Goal: Information Seeking & Learning: Learn about a topic

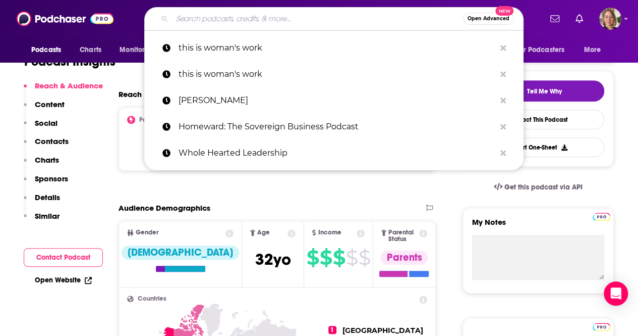
type input "Literacy Talks"
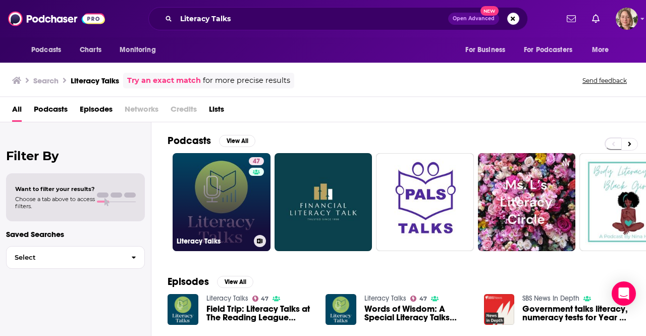
click at [239, 211] on link "47 Literacy Talks" at bounding box center [222, 202] width 98 height 98
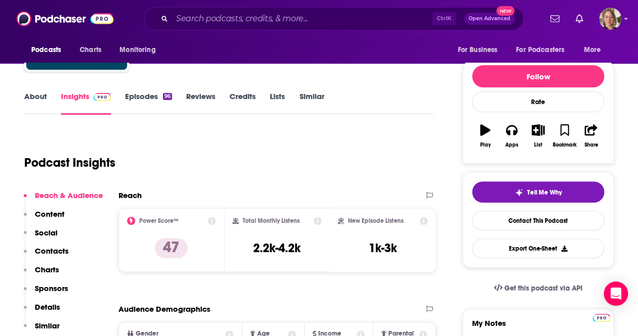
scroll to position [50, 0]
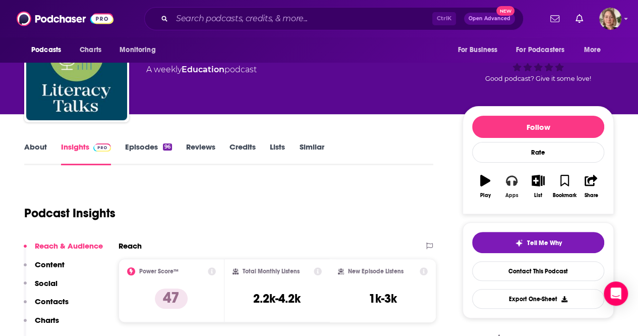
click at [510, 189] on button "Apps" at bounding box center [512, 186] width 26 height 36
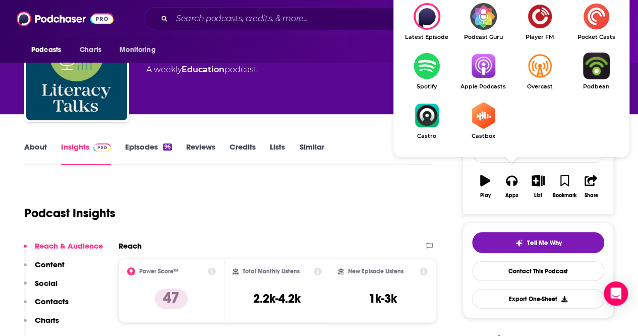
click at [485, 79] on link "Apple Podcasts" at bounding box center [483, 70] width 57 height 37
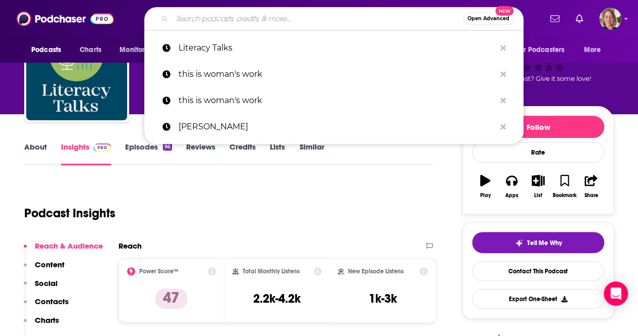
click at [278, 16] on input "Search podcasts, credits, & more..." at bounding box center [317, 19] width 291 height 16
paste input "Together in Literacy"
type input "Together in Literacy"
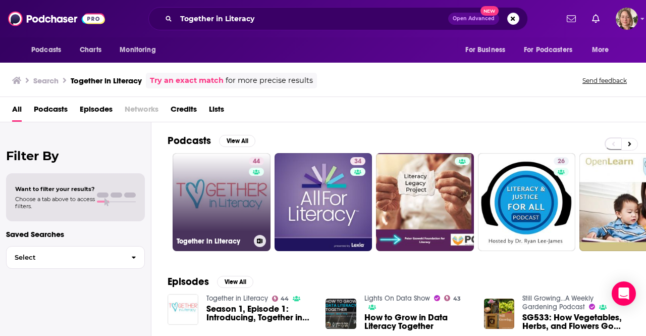
click at [183, 208] on link "44 Together in Literacy" at bounding box center [222, 202] width 98 height 98
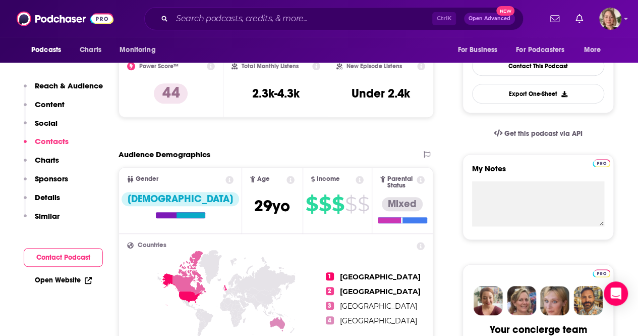
scroll to position [807, 0]
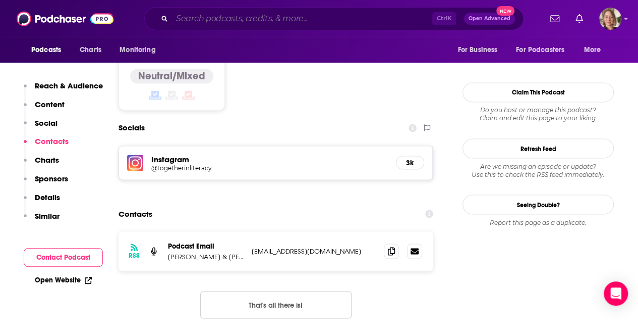
click at [205, 25] on input "Search podcasts, credits, & more..." at bounding box center [302, 19] width 260 height 16
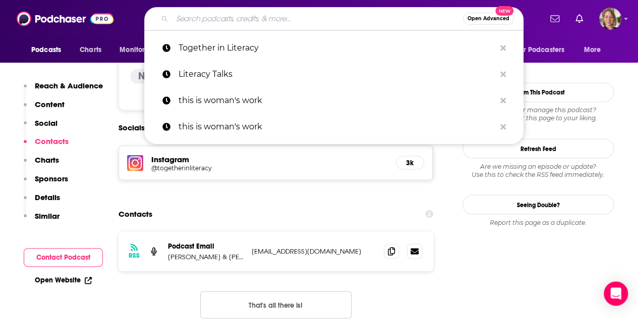
click at [202, 19] on input "Search podcasts, credits, & more..." at bounding box center [317, 19] width 291 height 16
paste input "The Studies Show"
type input "The Studies Show"
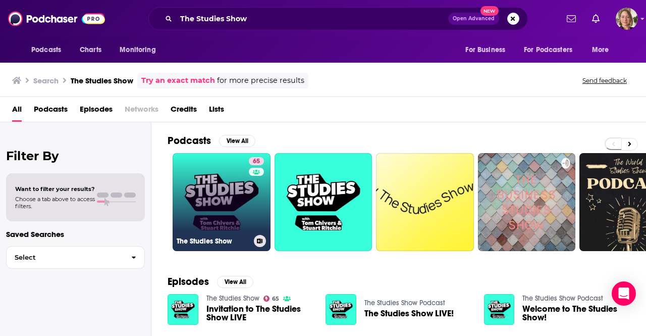
click at [212, 184] on link "65 The Studies Show" at bounding box center [222, 202] width 98 height 98
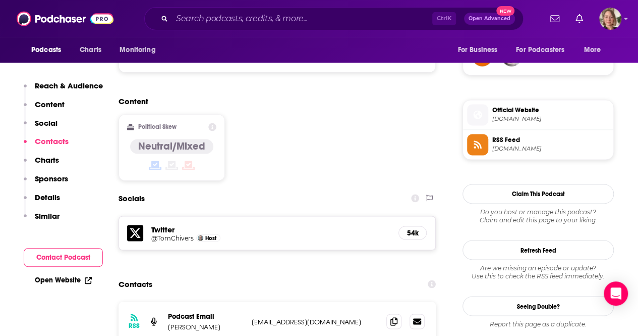
scroll to position [807, 0]
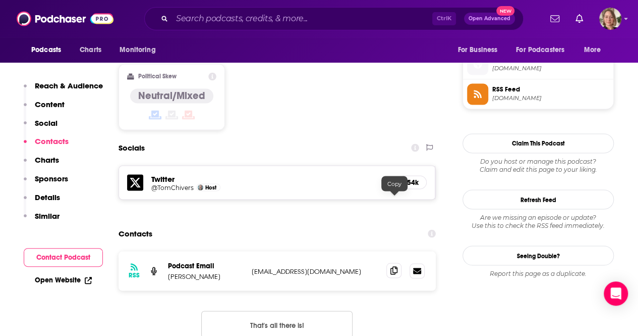
click at [393, 266] on icon at bounding box center [394, 270] width 7 height 8
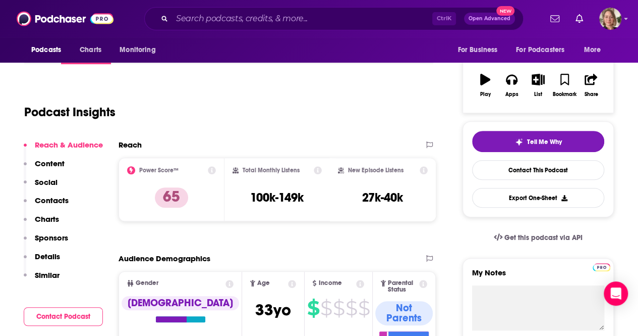
scroll to position [0, 0]
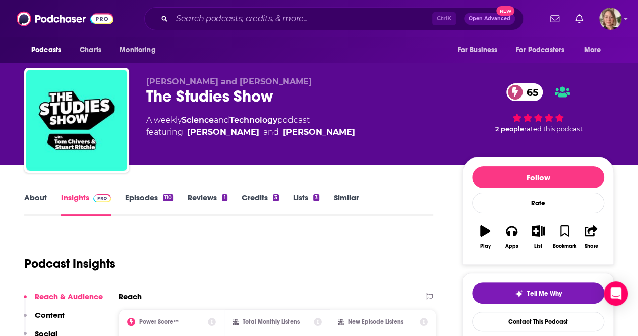
click at [38, 192] on link "About" at bounding box center [35, 203] width 23 height 23
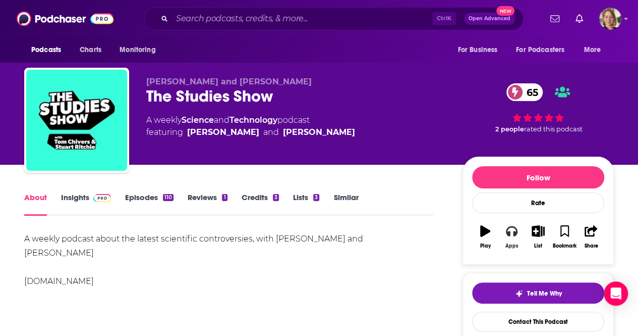
click at [515, 241] on button "Apps" at bounding box center [512, 236] width 26 height 36
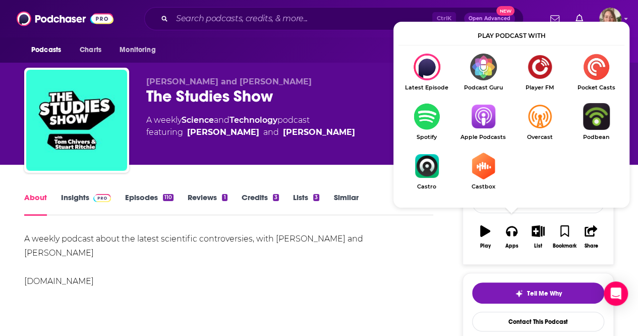
click at [486, 119] on img "Show Listen On dropdown" at bounding box center [483, 116] width 57 height 27
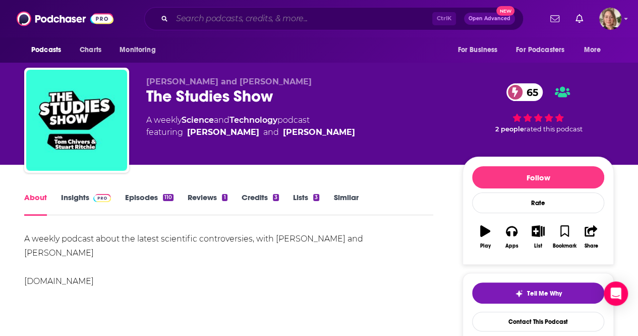
click at [305, 20] on input "Search podcasts, credits, & more..." at bounding box center [302, 19] width 260 height 16
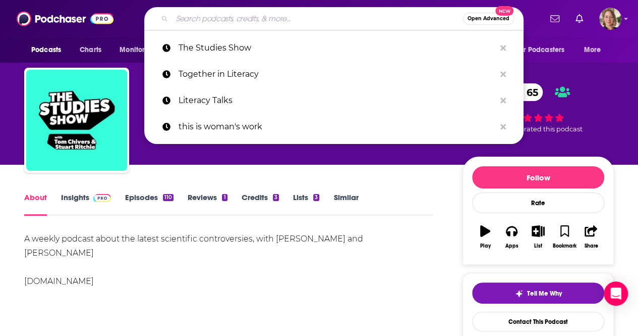
paste input "Interconnected"
type input "Interconnected"
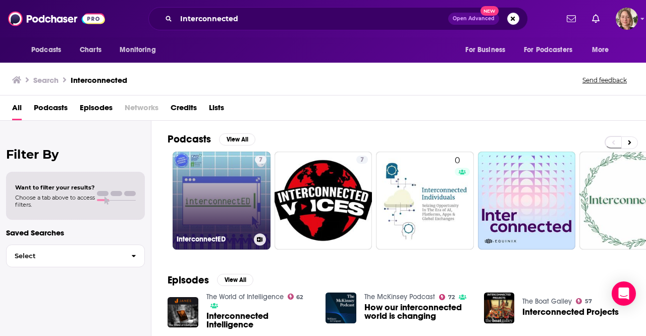
click at [241, 218] on link "7 InterconnectED" at bounding box center [222, 200] width 98 height 98
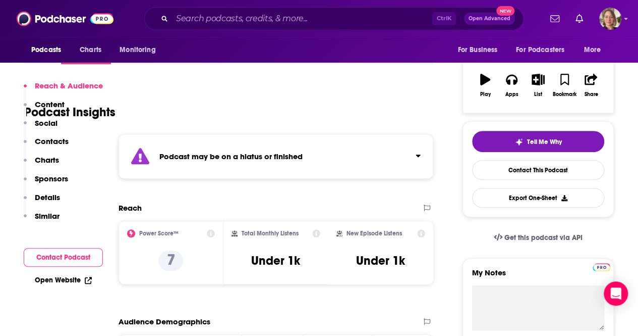
scroll to position [202, 0]
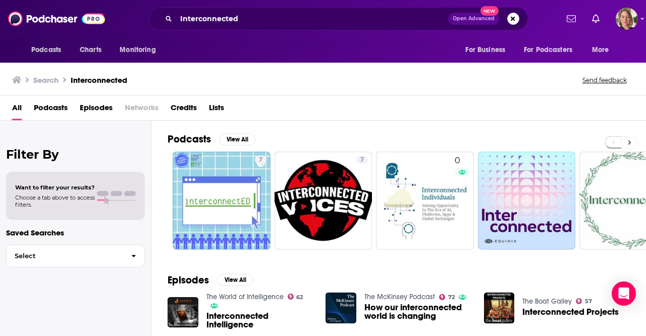
click at [628, 137] on button at bounding box center [629, 142] width 17 height 13
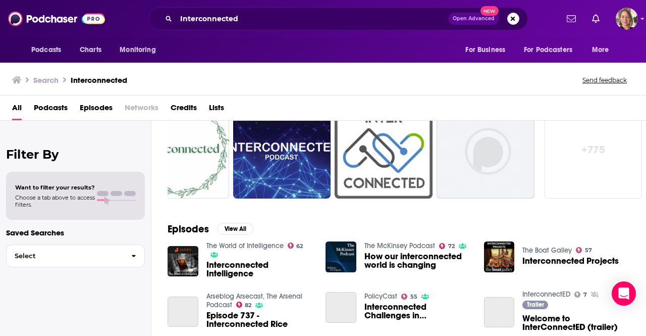
scroll to position [151, 0]
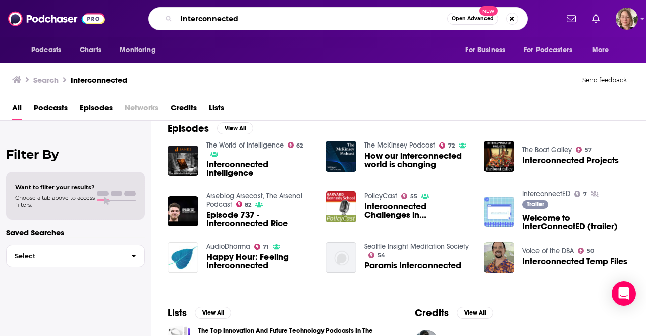
click at [243, 20] on input "Interconnected" at bounding box center [311, 19] width 271 height 16
type input "the big story"
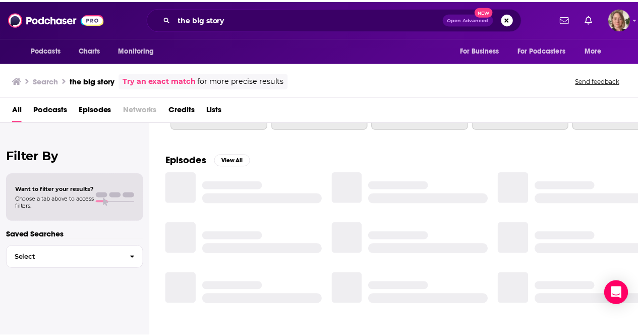
scroll to position [151, 0]
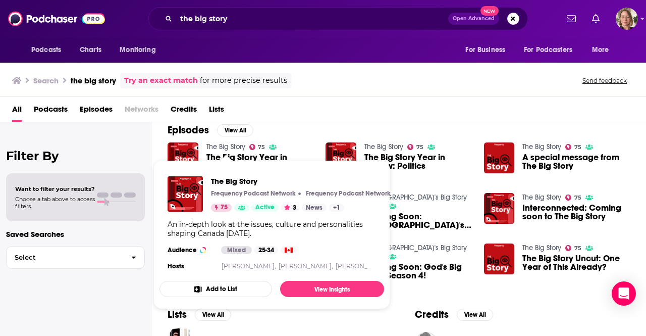
click at [224, 144] on link "The Big Story" at bounding box center [225, 146] width 39 height 9
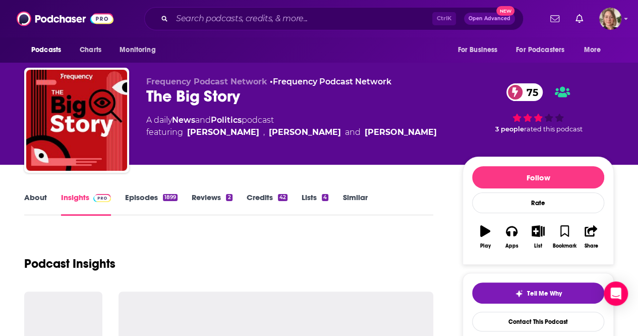
click at [177, 95] on div "The Big Story 75" at bounding box center [296, 96] width 300 height 20
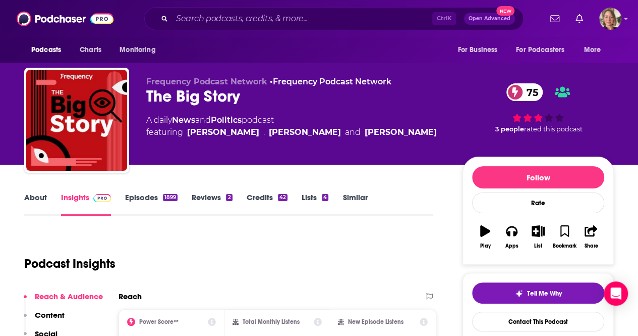
click at [213, 99] on div "The Big Story 75" at bounding box center [296, 96] width 300 height 20
click at [157, 250] on div "Podcast Insights" at bounding box center [224, 257] width 401 height 51
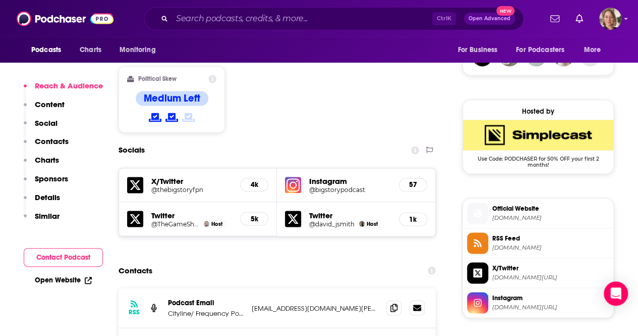
scroll to position [858, 0]
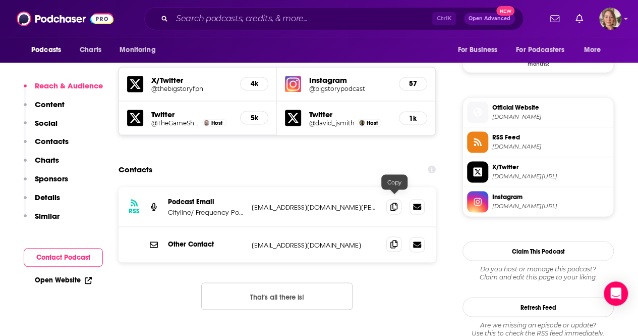
click at [395, 240] on icon at bounding box center [394, 244] width 7 height 8
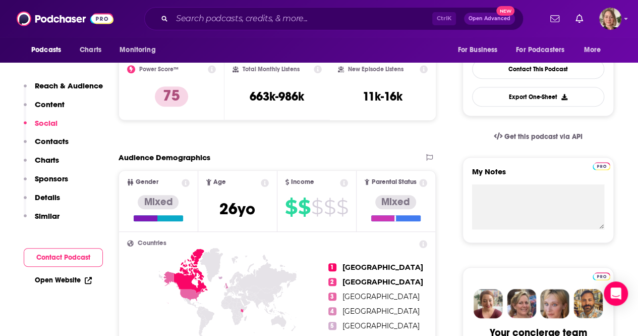
scroll to position [0, 0]
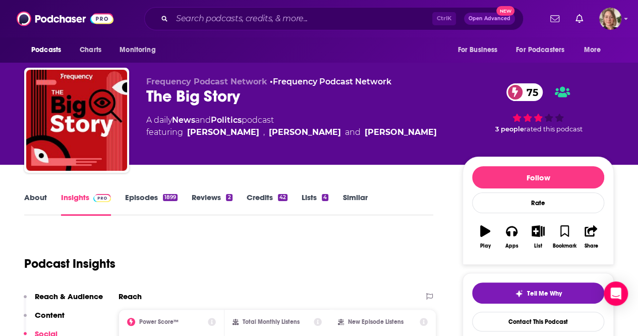
click at [41, 194] on link "About" at bounding box center [35, 203] width 23 height 23
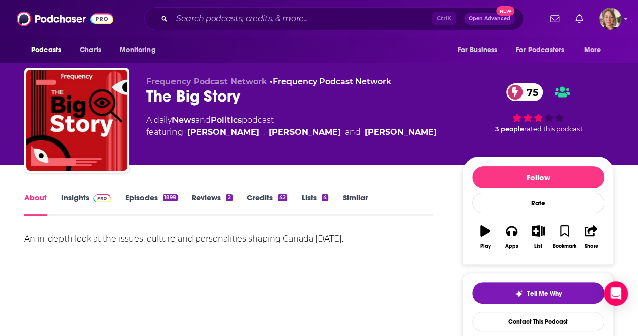
click at [94, 268] on div "An in-depth look at the issues, culture and personalities shaping Canada [DATE]." at bounding box center [228, 267] width 409 height 71
click at [216, 22] on input "Search podcasts, credits, & more..." at bounding box center [302, 19] width 260 height 16
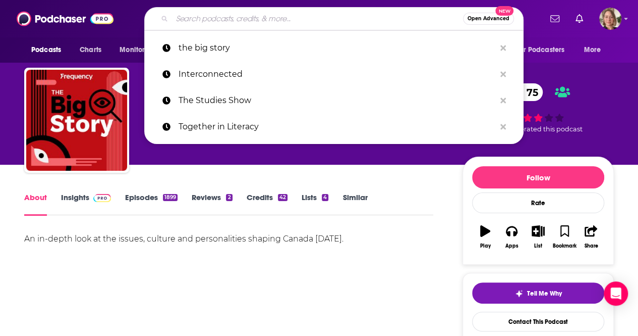
click at [216, 22] on input "Search podcasts, credits, & more..." at bounding box center [317, 19] width 291 height 16
paste input "All Pro Dad Podcast"
type input "All Pro Dad Podcast"
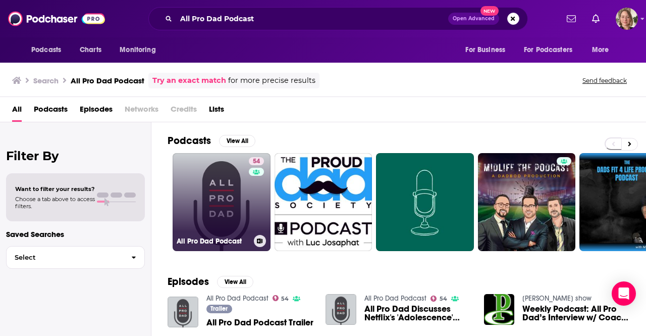
click at [236, 205] on link "54 All Pro Dad Podcast" at bounding box center [222, 202] width 98 height 98
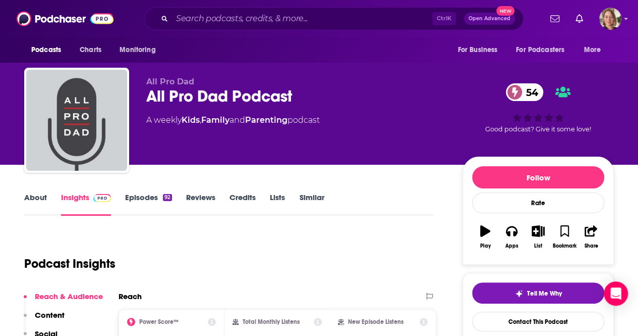
click at [29, 199] on link "About" at bounding box center [35, 203] width 23 height 23
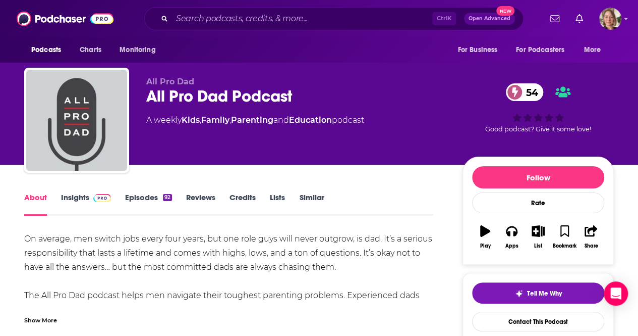
scroll to position [50, 0]
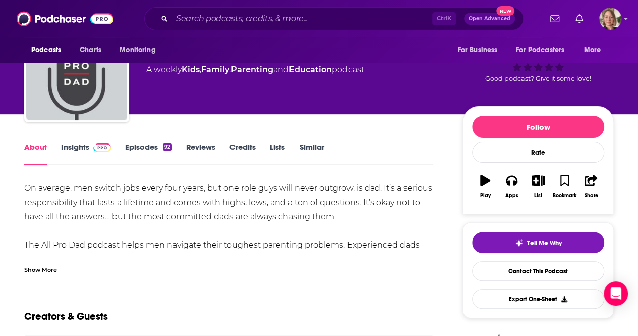
click at [30, 271] on div "Show More" at bounding box center [40, 269] width 33 height 10
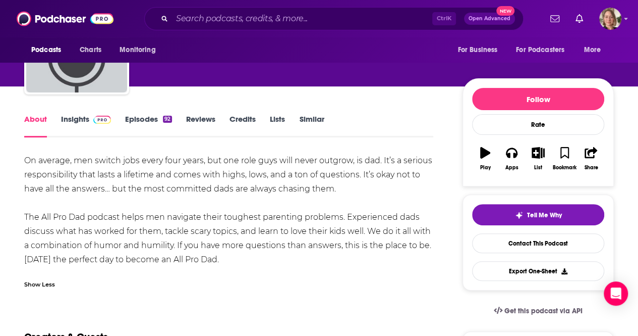
scroll to position [101, 0]
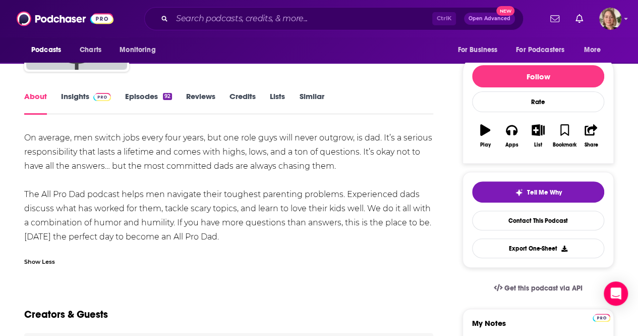
click at [83, 101] on link "Insights" at bounding box center [86, 102] width 50 height 23
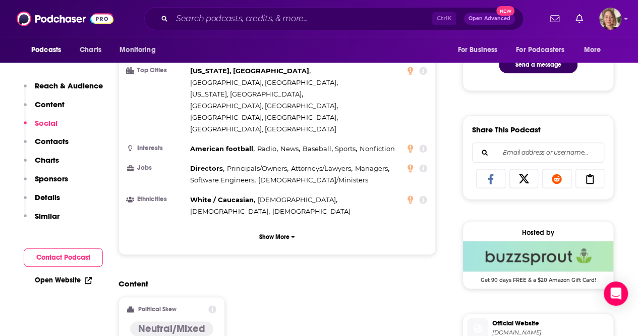
scroll to position [757, 0]
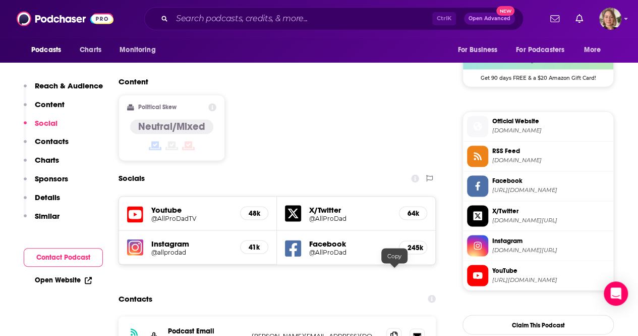
click at [392, 331] on icon at bounding box center [394, 335] width 7 height 8
click at [261, 22] on input "Search podcasts, credits, & more..." at bounding box center [302, 19] width 260 height 16
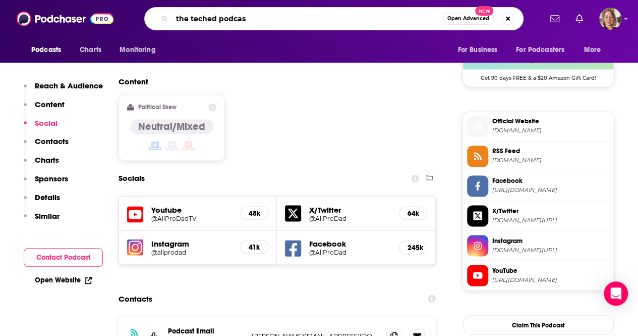
type input "the teched podcast"
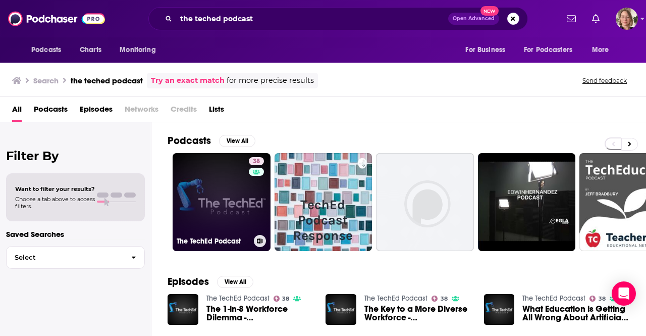
click at [214, 220] on link "38 The TechEd Podcast" at bounding box center [222, 202] width 98 height 98
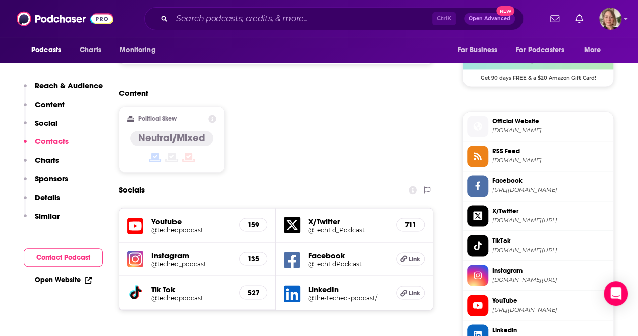
scroll to position [908, 0]
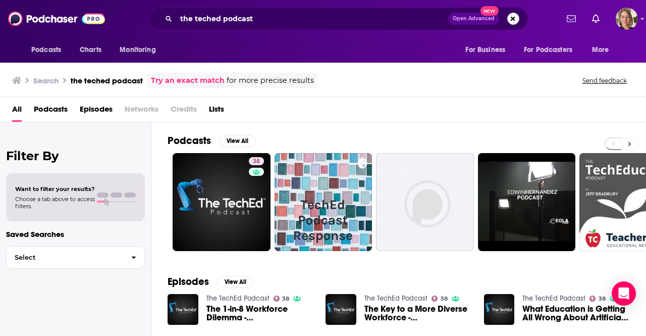
click at [629, 138] on button at bounding box center [629, 144] width 17 height 13
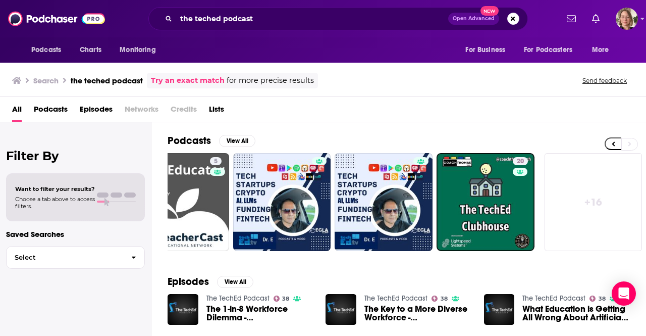
scroll to position [50, 0]
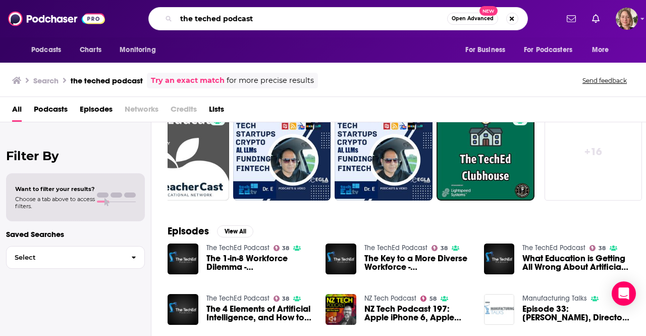
click at [308, 24] on input "the teched podcast" at bounding box center [311, 19] width 271 height 16
drag, startPoint x: 306, startPoint y: 23, endPoint x: 302, endPoint y: 20, distance: 5.8
click at [306, 23] on input "the teched podcast" at bounding box center [311, 19] width 271 height 16
click at [301, 19] on input "the teched podcast" at bounding box center [311, 19] width 271 height 16
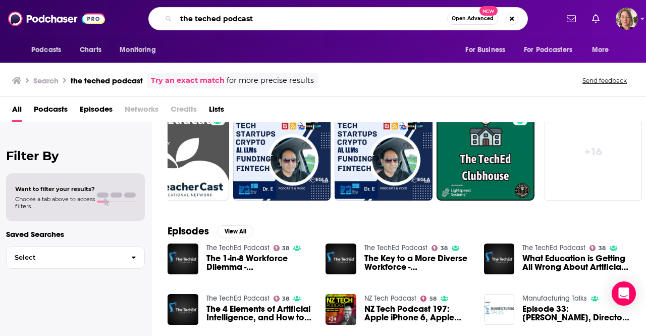
click at [301, 19] on input "the teched podcast" at bounding box center [311, 19] width 271 height 16
paste input "Stuff They Don’t Want You to Know"
type input "Stuff They Don’t Want You to Know"
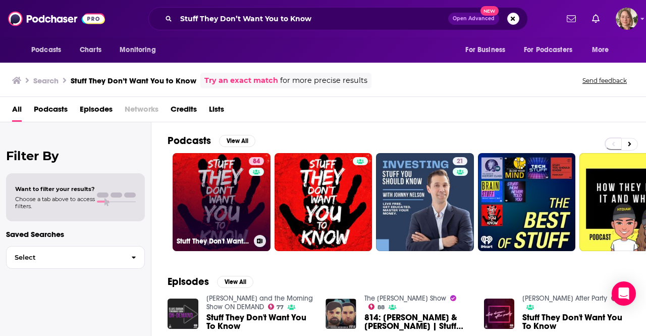
click at [243, 215] on link "84 Stuff They Don't Want You To Know" at bounding box center [222, 202] width 98 height 98
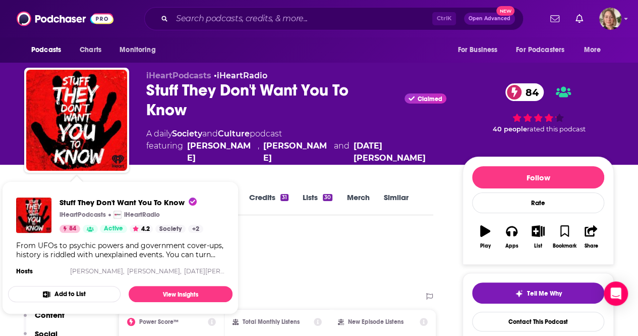
click at [308, 243] on div "Podcast Insights" at bounding box center [224, 257] width 401 height 51
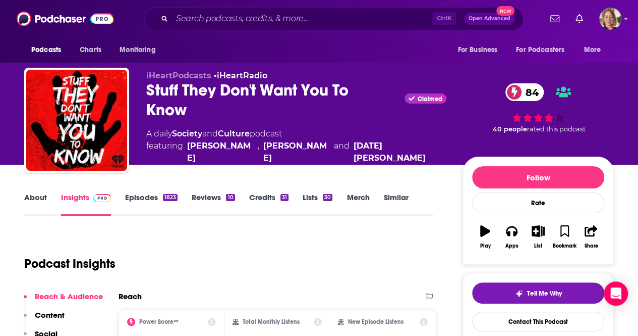
click at [42, 200] on link "About" at bounding box center [35, 203] width 23 height 23
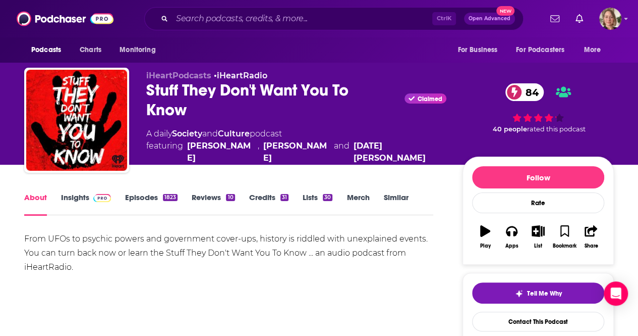
click at [71, 196] on link "Insights" at bounding box center [86, 203] width 50 height 23
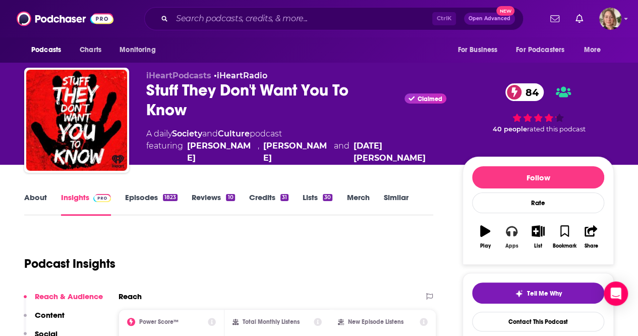
click at [518, 234] on button "Apps" at bounding box center [512, 236] width 26 height 36
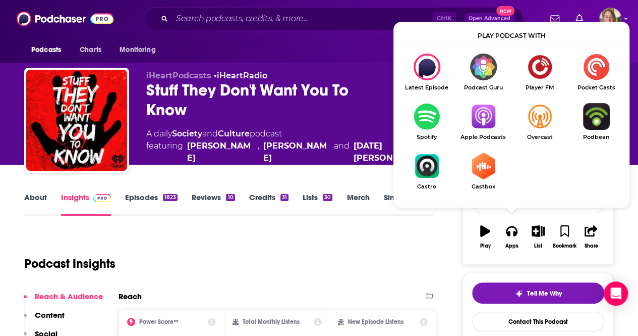
click at [483, 128] on img "Show Listen On dropdown" at bounding box center [483, 116] width 57 height 27
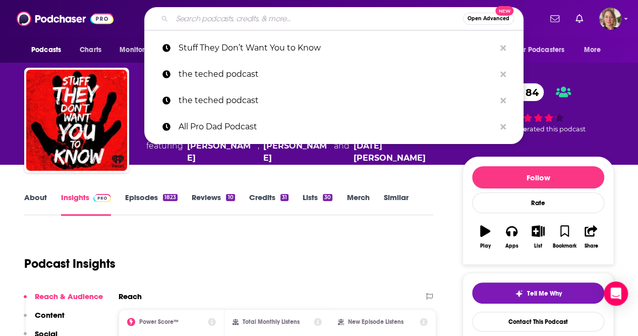
click at [227, 21] on input "Search podcasts, credits, & more..." at bounding box center [317, 19] width 291 height 16
paste input "Education Connection"
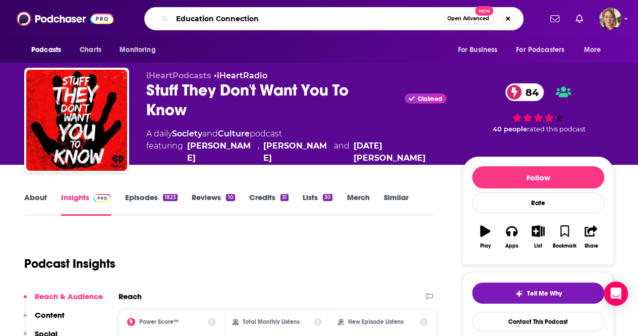
type input "Education Connection"
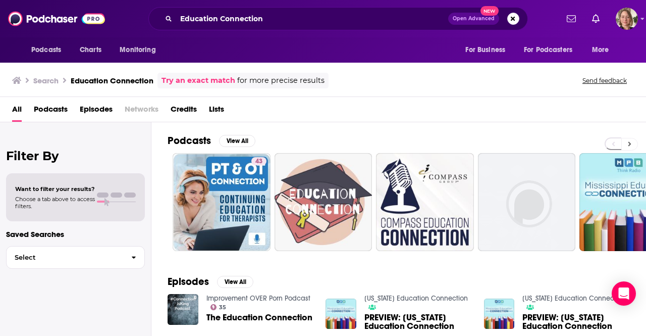
click at [628, 143] on icon at bounding box center [630, 143] width 4 height 7
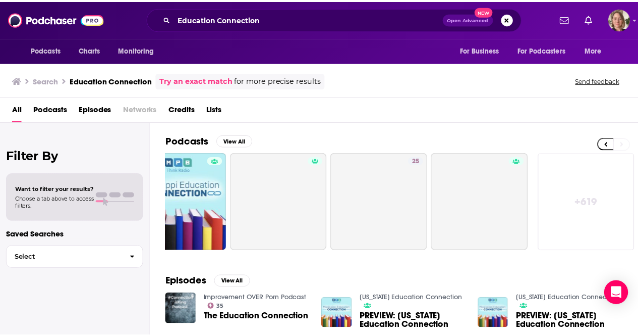
scroll to position [0, 448]
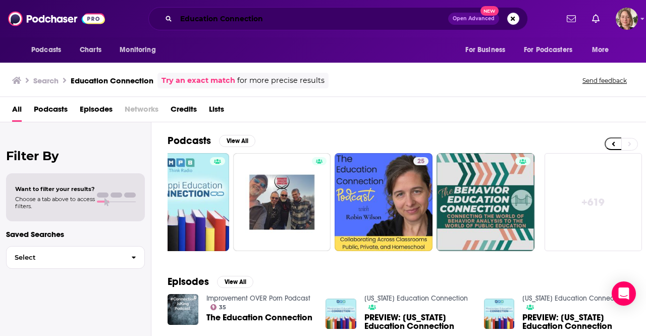
click at [339, 21] on input "Education Connection" at bounding box center [312, 19] width 272 height 16
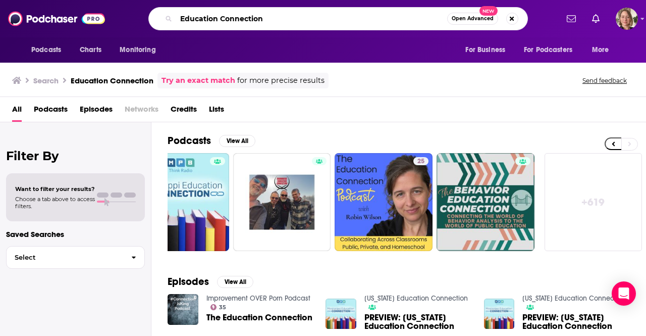
click at [339, 21] on input "Education Connection" at bounding box center [311, 19] width 271 height 16
paste input "Your Child’s Brai"
type input "Your Child’s Brain"
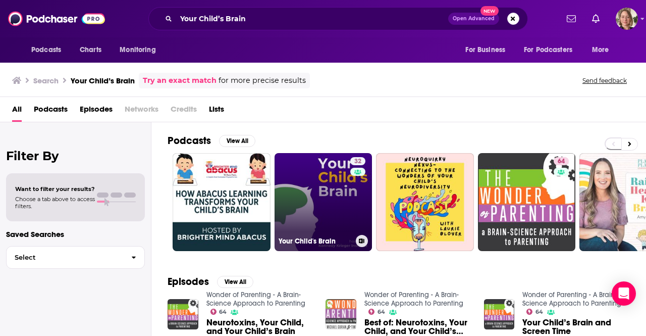
click at [309, 193] on link "32 Your Child's Brain" at bounding box center [324, 202] width 98 height 98
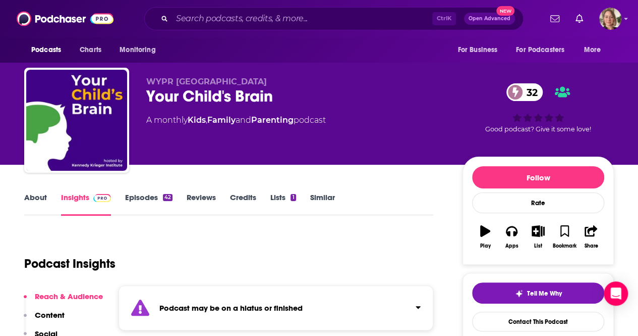
scroll to position [101, 0]
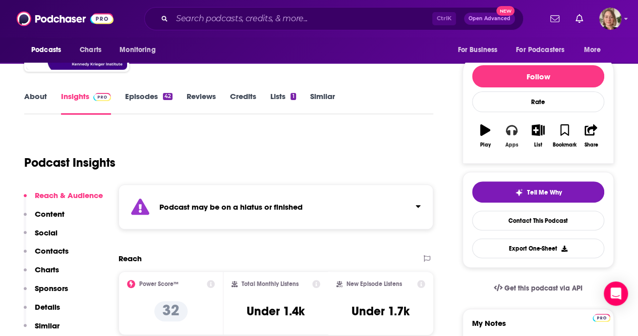
click at [520, 135] on button "Apps" at bounding box center [512, 136] width 26 height 36
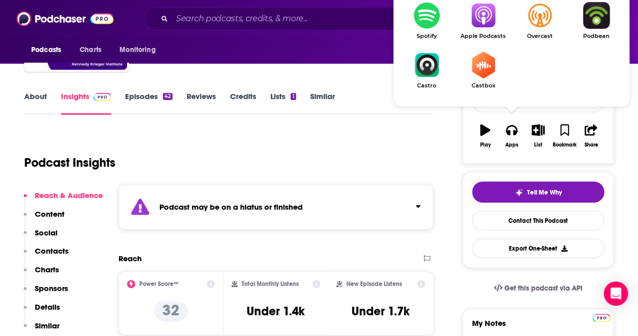
click at [480, 17] on img "Show Listen On dropdown" at bounding box center [483, 15] width 57 height 27
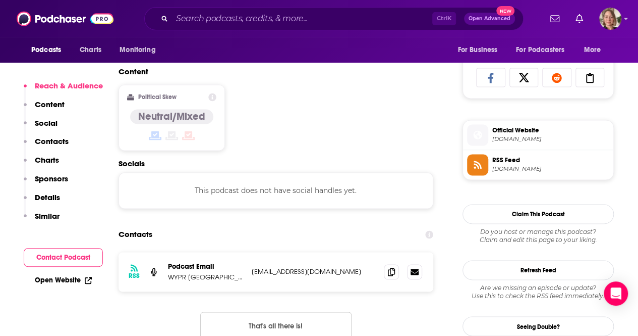
scroll to position [706, 0]
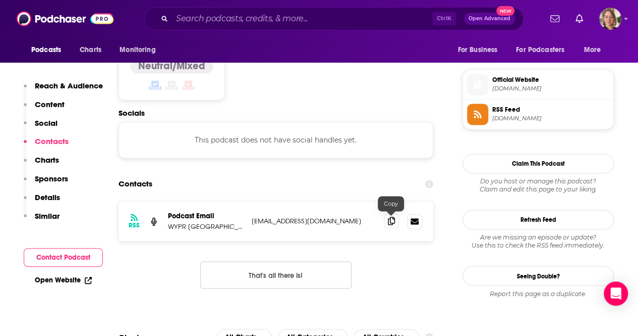
click at [394, 220] on icon at bounding box center [391, 220] width 7 height 8
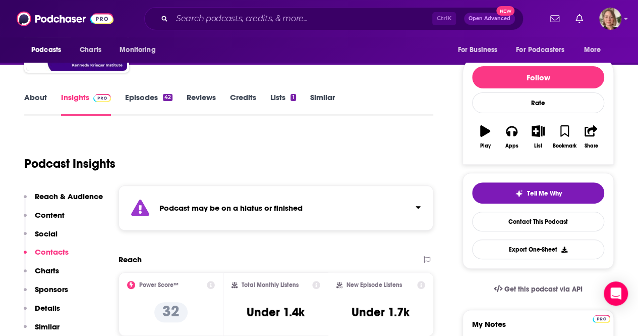
scroll to position [0, 0]
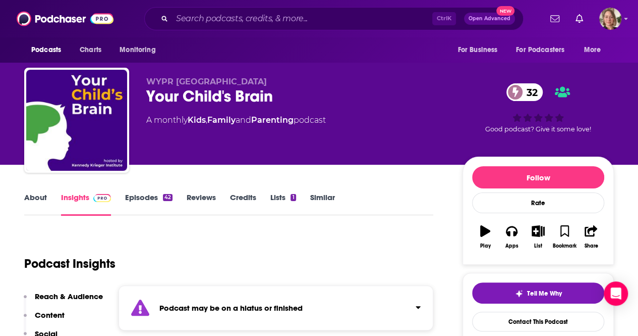
click at [35, 197] on link "About" at bounding box center [35, 203] width 23 height 23
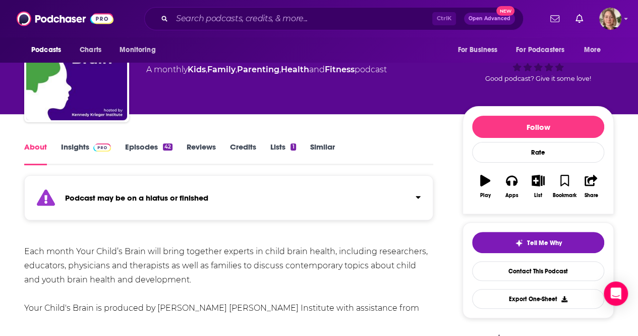
scroll to position [151, 0]
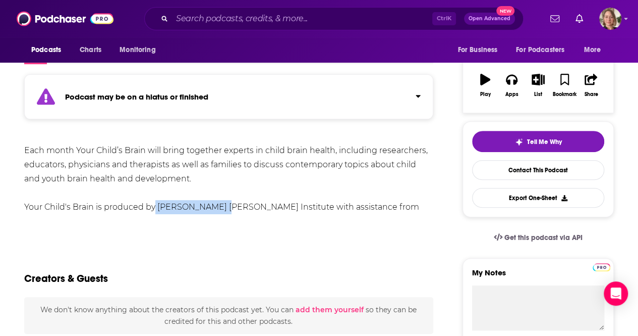
drag, startPoint x: 222, startPoint y: 206, endPoint x: 149, endPoint y: 206, distance: 72.7
click at [149, 206] on div "Each month Your Child’s Brain will bring together experts in child brain health…" at bounding box center [228, 185] width 409 height 85
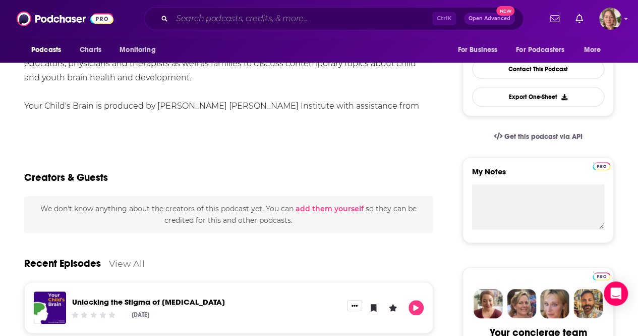
click at [347, 24] on input "Search podcasts, credits, & more..." at bounding box center [302, 19] width 260 height 16
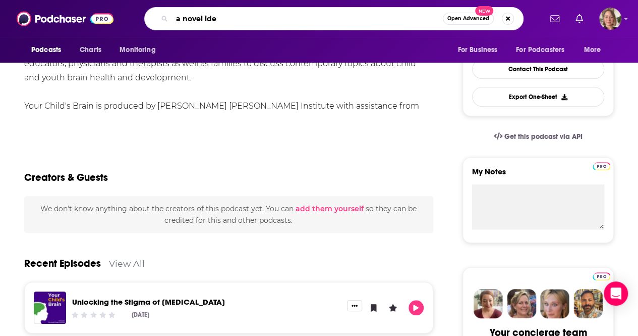
type input "a novel idea"
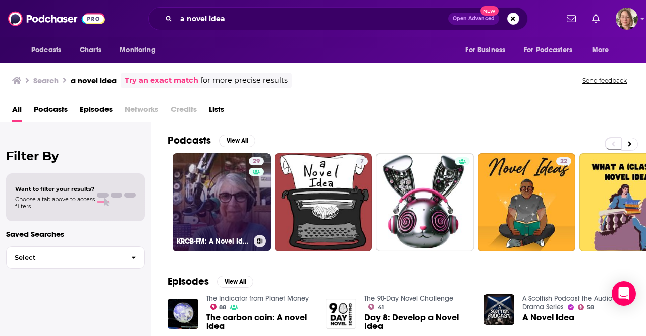
click at [218, 198] on link "29 KRCB-FM: A Novel Idea" at bounding box center [222, 202] width 98 height 98
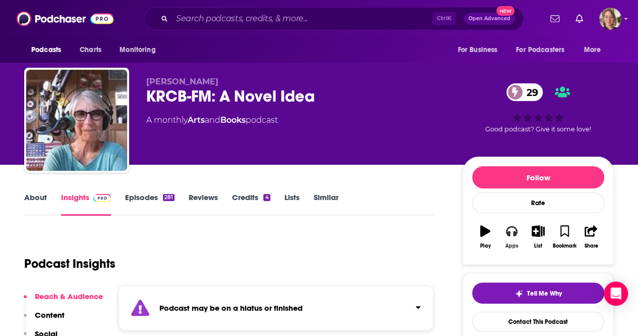
click at [516, 250] on button "Apps" at bounding box center [512, 236] width 26 height 36
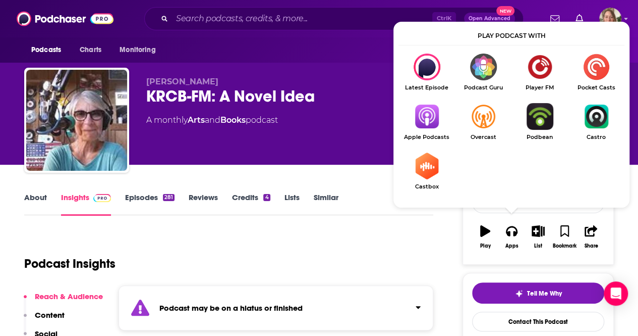
click at [435, 119] on img "Show Listen On dropdown" at bounding box center [427, 116] width 57 height 27
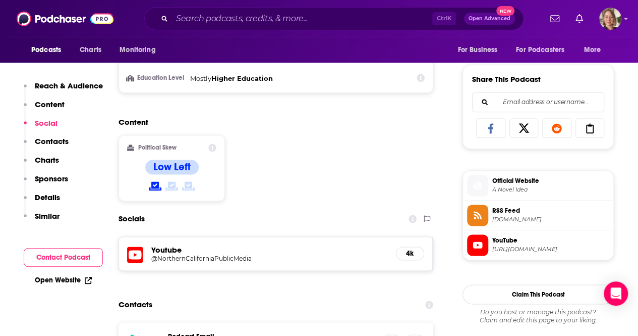
scroll to position [757, 0]
